Goal: Information Seeking & Learning: Check status

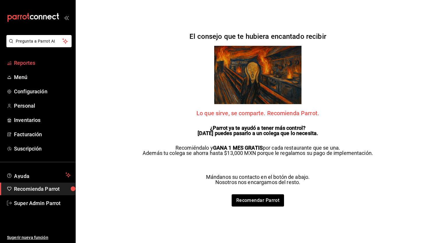
click at [45, 65] on span "Reportes" at bounding box center [42, 63] width 57 height 8
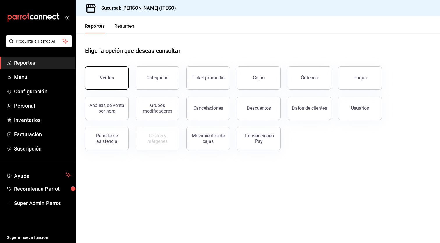
click at [98, 69] on button "Ventas" at bounding box center [107, 77] width 44 height 23
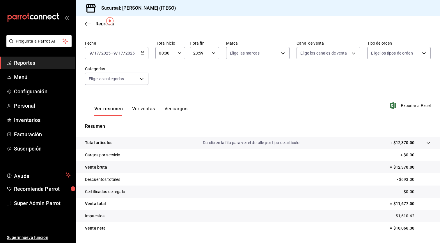
scroll to position [20, 0]
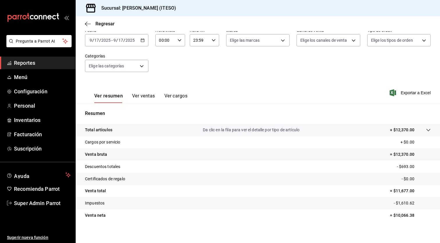
scroll to position [36, 0]
